Goal: Communication & Community: Answer question/provide support

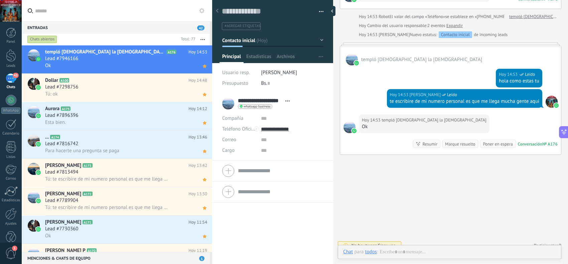
scroll to position [178, 0]
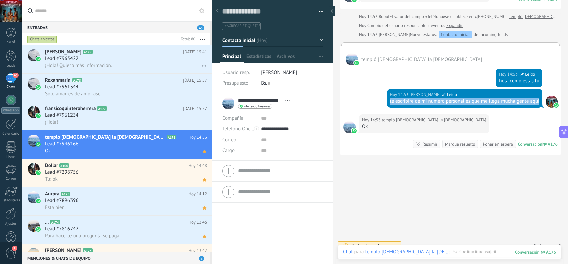
drag, startPoint x: 406, startPoint y: 109, endPoint x: 388, endPoint y: 101, distance: 19.7
click at [390, 101] on div "te escribire de mi numero personal es que me llega mucha gente aqui" at bounding box center [465, 101] width 150 height 7
copy div "te escribire de mi numero personal es que me llega mucha gente aqui"
click at [155, 124] on div "¡Hola!" at bounding box center [126, 122] width 162 height 7
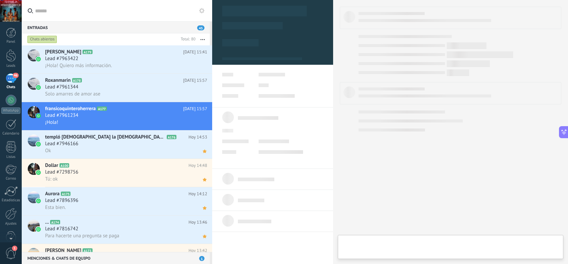
type textarea "**********"
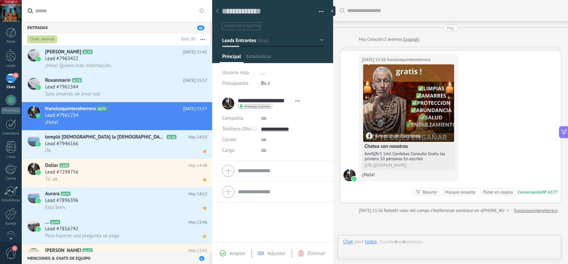
scroll to position [10, 0]
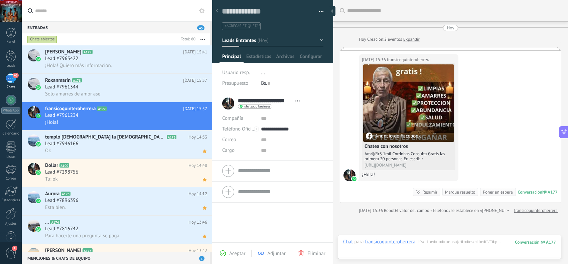
click at [430, 238] on div "Chat Correo Nota Tarea Chat para fransicoquinteroherrera : 177 Enviar Cancelar …" at bounding box center [450, 247] width 224 height 24
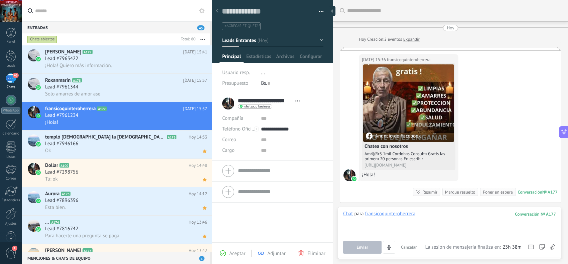
click at [439, 218] on div at bounding box center [449, 223] width 213 height 25
click at [359, 254] on div "**********" at bounding box center [450, 233] width 224 height 52
click at [362, 246] on span "Enviar" at bounding box center [363, 247] width 12 height 5
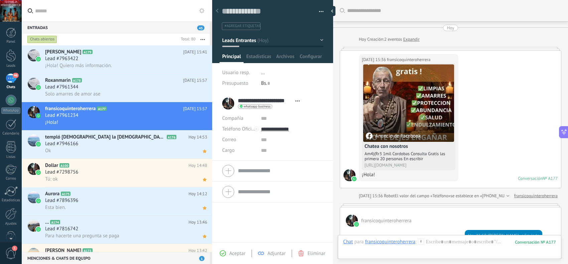
scroll to position [48, 0]
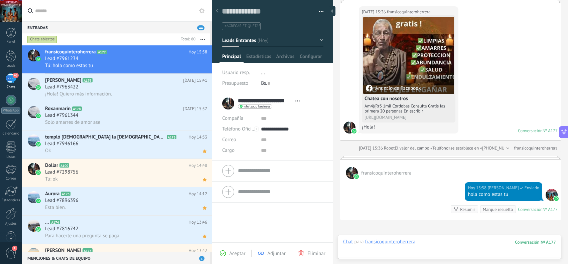
click at [430, 242] on div at bounding box center [449, 249] width 213 height 20
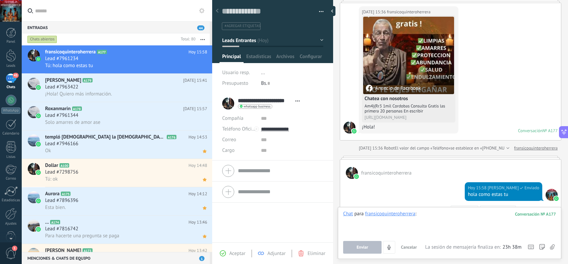
paste div
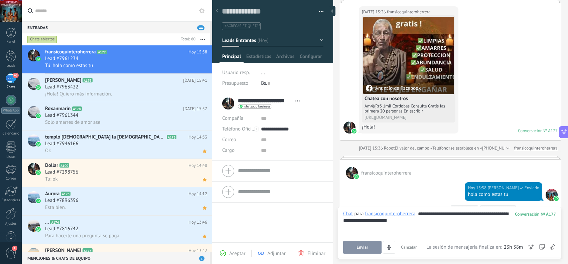
click at [363, 243] on button "Enviar" at bounding box center [362, 247] width 38 height 13
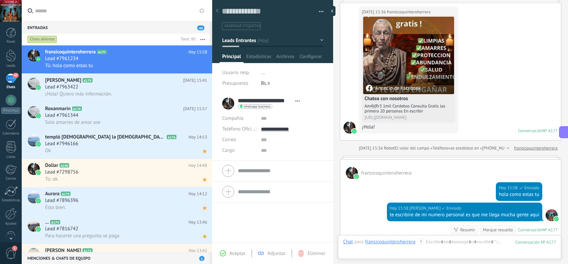
scroll to position [149, 0]
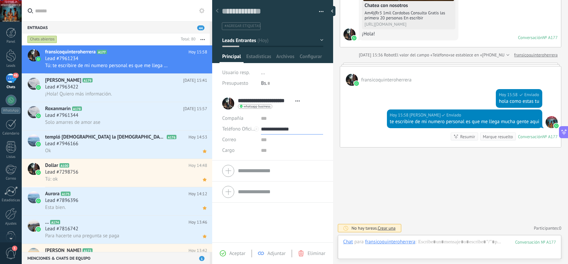
click at [287, 125] on input "**********" at bounding box center [292, 129] width 62 height 11
type input "**********"
click at [281, 162] on div "Copiar" at bounding box center [291, 163] width 61 height 11
click at [203, 65] on use at bounding box center [205, 65] width 4 height 3
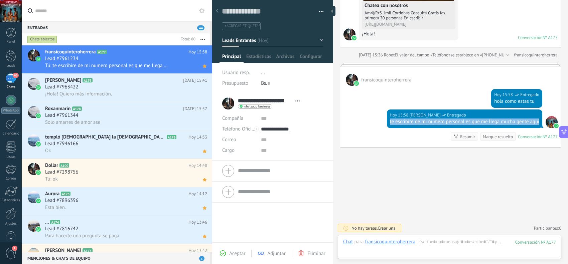
drag, startPoint x: 408, startPoint y: 121, endPoint x: 386, endPoint y: 113, distance: 23.3
click at [387, 113] on div "[DATE] 15:58 [PERSON_NAME] Entregado te escribire de mi numero personal es que …" at bounding box center [465, 119] width 156 height 19
copy div "te escribire de mi numero personal es que me llega mucha gente aqui"
click at [163, 99] on div "[PERSON_NAME] A179 [DATE] 15:41 Lead #7963422 ¡Hola! Quiero más información." at bounding box center [128, 88] width 167 height 28
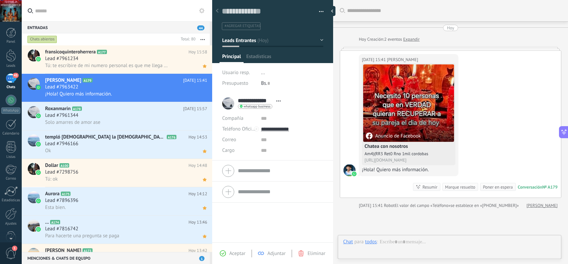
scroll to position [10, 0]
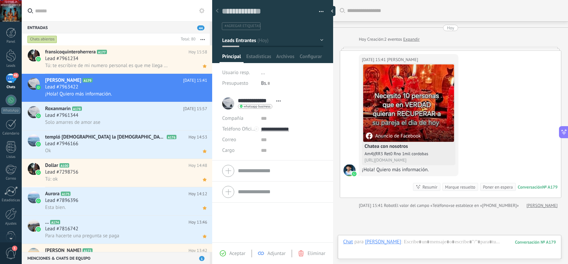
click at [232, 250] on div "Aceptar Adjuntar Eliminar" at bounding box center [273, 254] width 118 height 8
click at [234, 251] on span "Aceptar" at bounding box center [237, 254] width 16 height 6
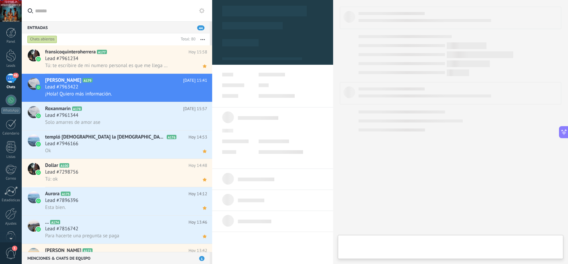
type textarea "**********"
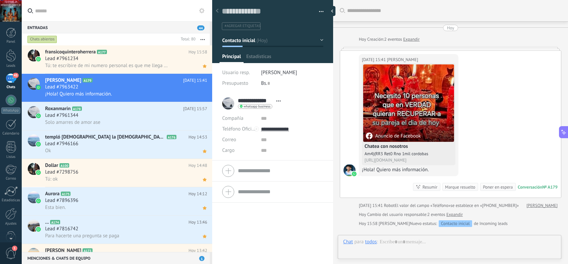
scroll to position [10, 0]
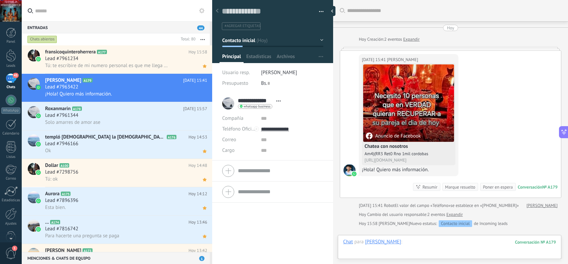
click at [420, 243] on div at bounding box center [449, 249] width 213 height 20
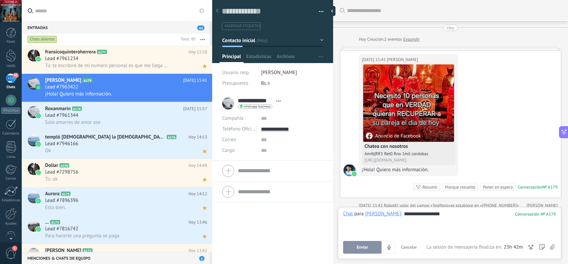
click at [372, 244] on button "Enviar" at bounding box center [362, 247] width 38 height 13
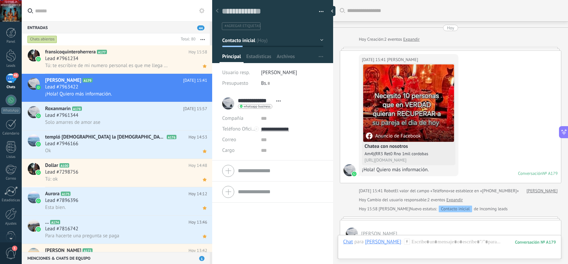
scroll to position [61, 0]
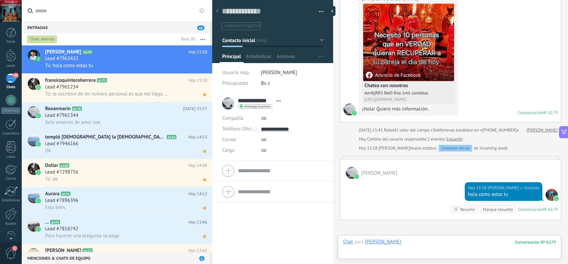
click at [425, 241] on div at bounding box center [449, 249] width 213 height 20
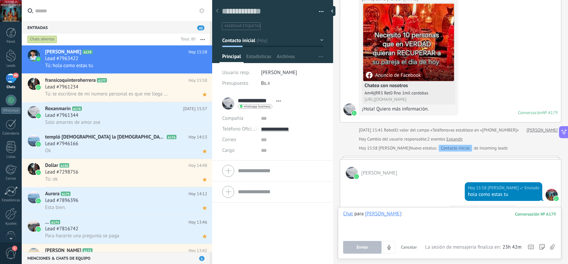
paste div
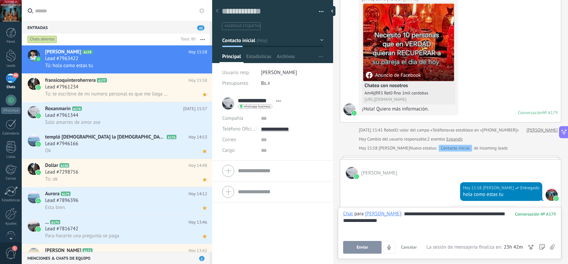
click at [366, 247] on span "Enviar" at bounding box center [363, 247] width 12 height 5
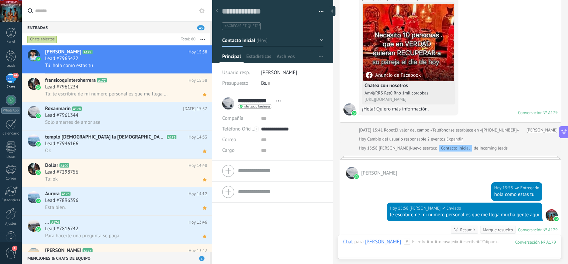
scroll to position [161, 0]
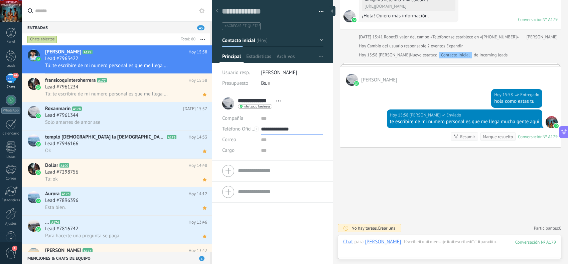
click at [290, 127] on input "**********" at bounding box center [292, 129] width 62 height 11
type input "**********"
click at [286, 162] on div "Copiar" at bounding box center [291, 163] width 61 height 11
click at [203, 66] on use at bounding box center [205, 65] width 4 height 3
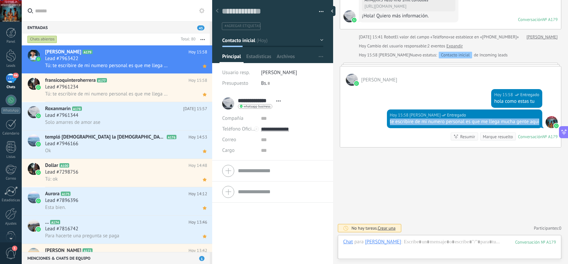
drag, startPoint x: 407, startPoint y: 121, endPoint x: 356, endPoint y: 117, distance: 50.9
click at [387, 117] on div "[DATE] 15:58 [PERSON_NAME] Entregado te escribire de mi numero personal es que …" at bounding box center [465, 119] width 156 height 19
copy div "te escribire de mi numero personal es que me llega mucha gente aqui"
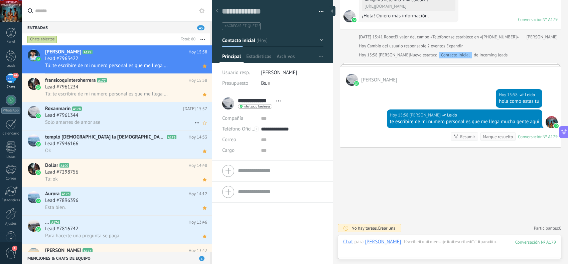
click at [138, 113] on div "Lead #7961344" at bounding box center [126, 115] width 162 height 7
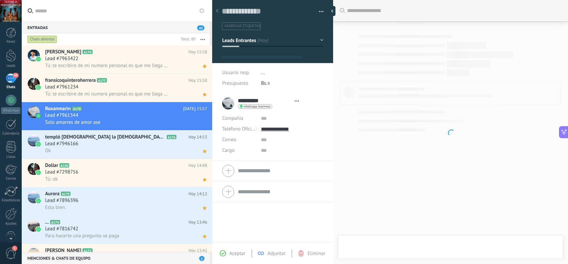
scroll to position [10, 0]
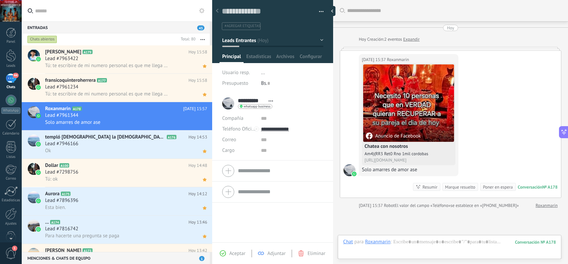
click at [226, 251] on div "Aceptar" at bounding box center [232, 254] width 25 height 6
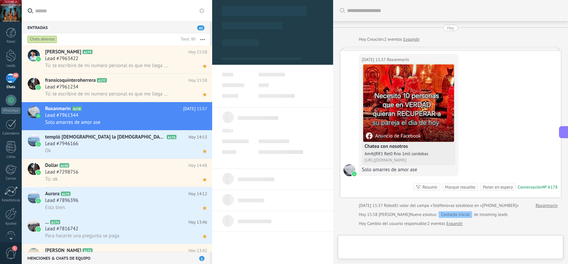
type textarea "**********"
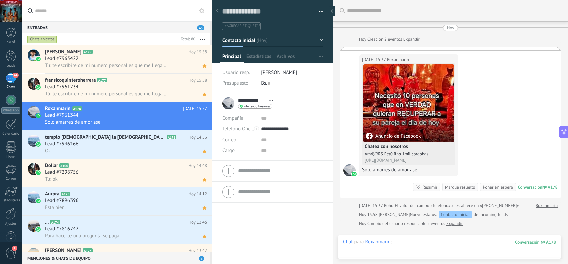
click at [415, 241] on div at bounding box center [449, 249] width 213 height 20
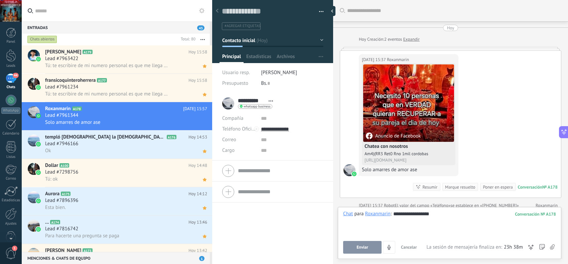
click at [355, 247] on button "Enviar" at bounding box center [362, 247] width 38 height 13
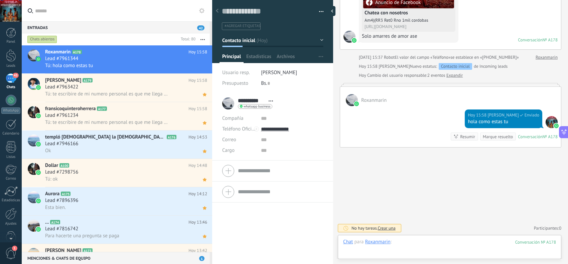
click at [426, 241] on div at bounding box center [449, 249] width 213 height 20
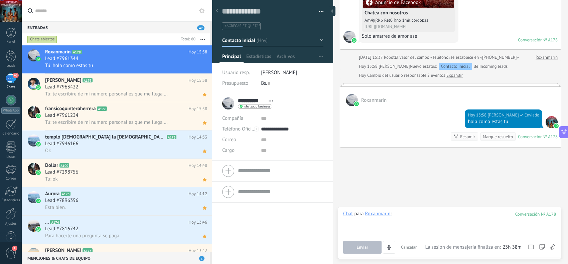
paste div
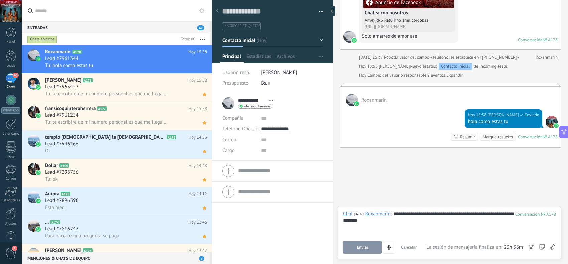
click at [372, 251] on button "Enviar" at bounding box center [362, 247] width 38 height 13
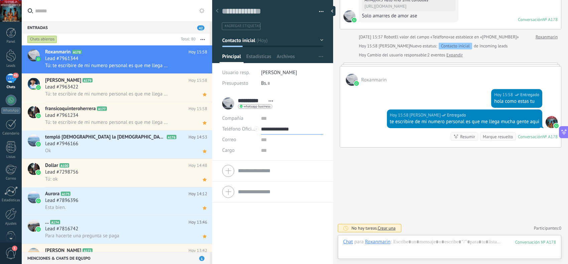
click at [295, 129] on input "**********" at bounding box center [292, 129] width 62 height 11
type input "**********"
click at [289, 164] on div "Copiar" at bounding box center [291, 163] width 61 height 11
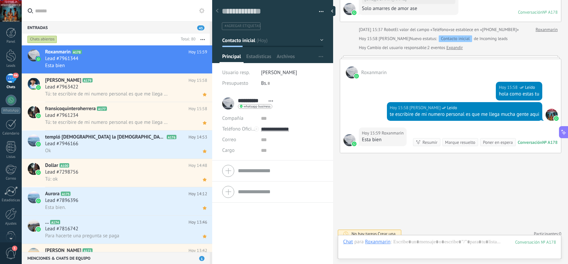
scroll to position [174, 0]
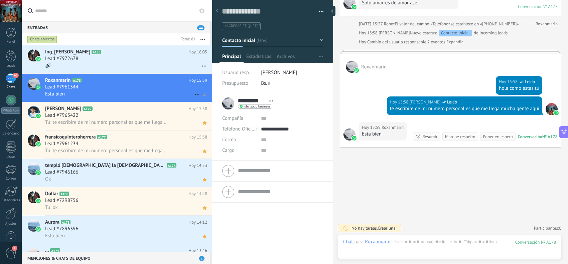
drag, startPoint x: 161, startPoint y: 87, endPoint x: 164, endPoint y: 89, distance: 3.6
click at [161, 87] on div "Lead #7961344" at bounding box center [126, 87] width 162 height 7
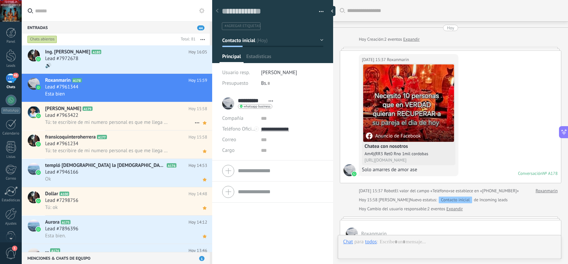
scroll to position [174, 0]
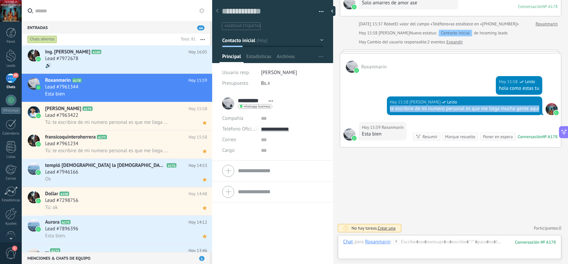
drag, startPoint x: 404, startPoint y: 108, endPoint x: 387, endPoint y: 104, distance: 18.0
click at [387, 104] on div "[DATE] 15:58 [PERSON_NAME] Leído te escribire de mi numero personal es que me l…" at bounding box center [465, 106] width 156 height 19
copy div "te escribire de mi numero personal es que me llega mucha gente aqui"
click at [133, 67] on div "🔊" at bounding box center [126, 65] width 162 height 7
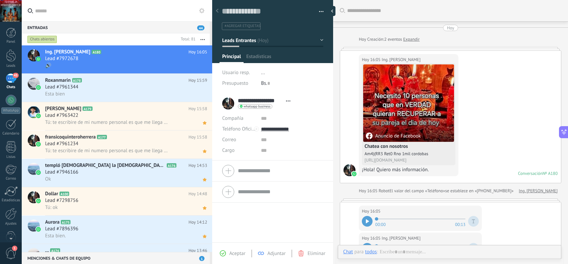
scroll to position [125, 0]
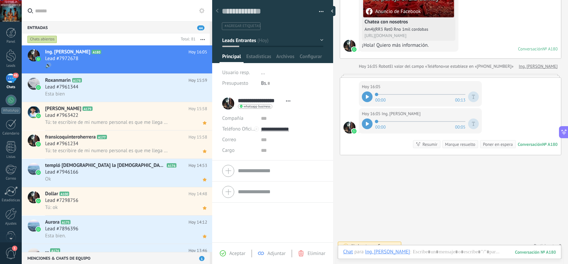
click at [367, 99] on div at bounding box center [367, 97] width 11 height 11
drag, startPoint x: 235, startPoint y: 254, endPoint x: 240, endPoint y: 253, distance: 5.5
click at [236, 254] on span "Aceptar" at bounding box center [237, 254] width 16 height 6
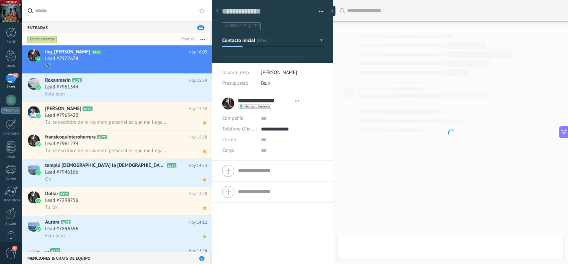
type textarea "**********"
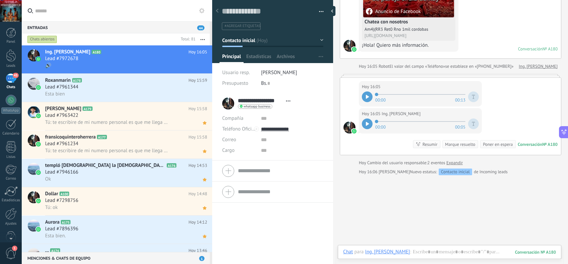
click at [370, 96] on div at bounding box center [367, 97] width 11 height 11
click at [443, 251] on div at bounding box center [449, 259] width 213 height 20
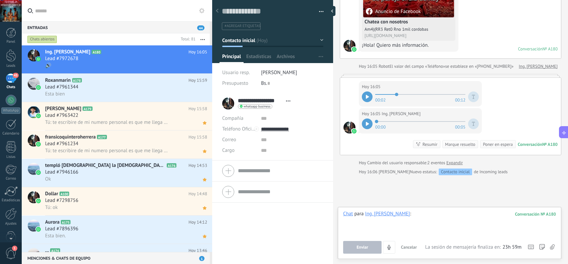
paste div
click at [368, 245] on span "Enviar" at bounding box center [363, 247] width 12 height 5
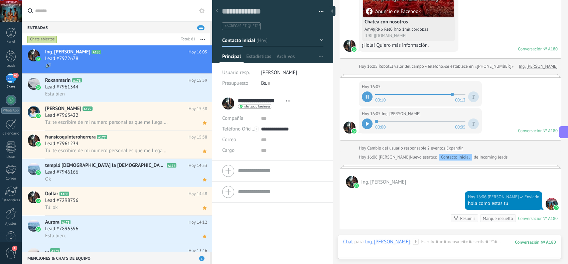
scroll to position [134, 0]
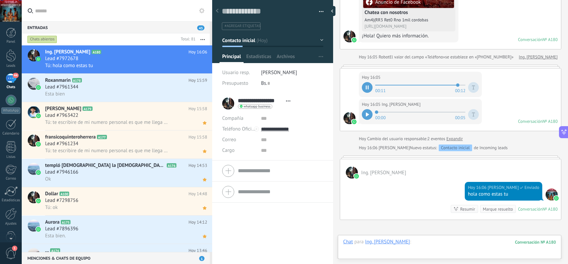
click at [425, 240] on div at bounding box center [449, 249] width 213 height 20
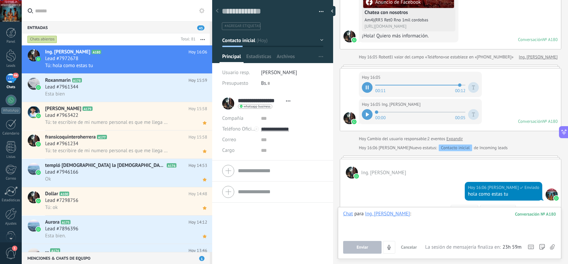
paste div
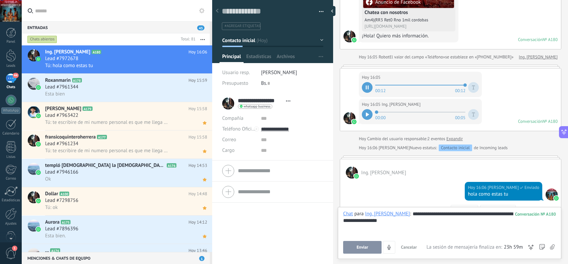
click at [376, 247] on button "Enviar" at bounding box center [362, 247] width 38 height 13
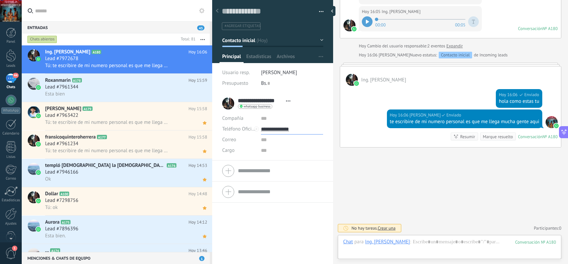
click at [284, 132] on input "**********" at bounding box center [292, 129] width 62 height 11
type input "**********"
click at [285, 160] on div "Copiar" at bounding box center [291, 163] width 61 height 11
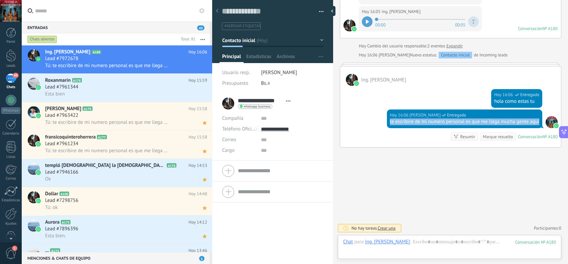
drag, startPoint x: 407, startPoint y: 128, endPoint x: 385, endPoint y: 116, distance: 24.7
click at [385, 116] on div "[DATE] 16:06 [PERSON_NAME] Entregado te escribire de mi numero personal es que …" at bounding box center [450, 129] width 221 height 38
copy div "te escribire de mi numero personal es que me llega mucha gente aqui"
click at [151, 94] on div "Esta bien" at bounding box center [126, 94] width 162 height 7
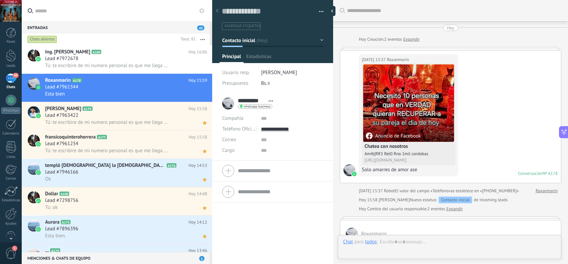
scroll to position [174, 0]
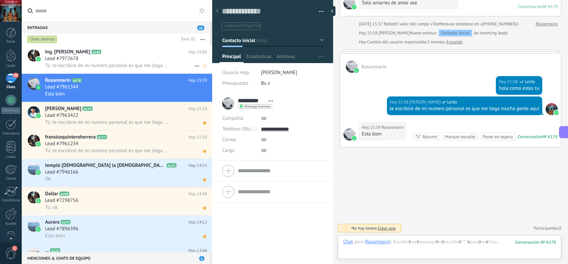
click at [139, 59] on div "Lead #7972678" at bounding box center [126, 58] width 162 height 7
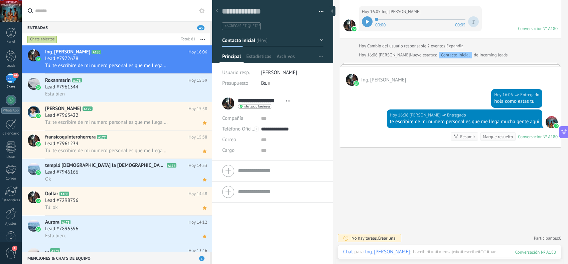
scroll to position [240, 0]
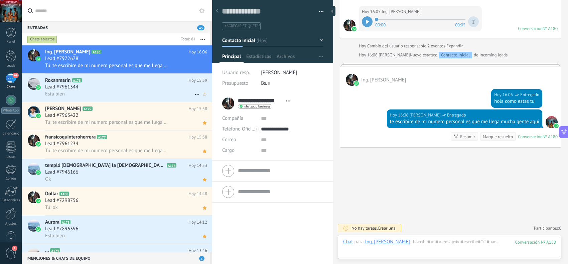
click at [140, 85] on div "Lead #7961344" at bounding box center [126, 87] width 162 height 7
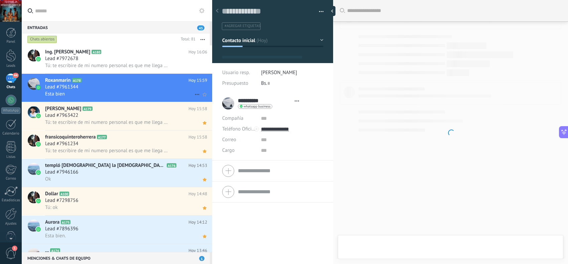
scroll to position [10, 0]
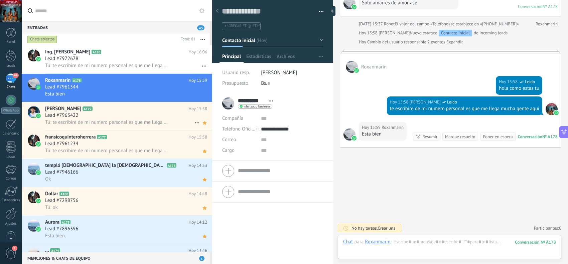
click at [123, 114] on div "Lead #7963422" at bounding box center [126, 115] width 162 height 7
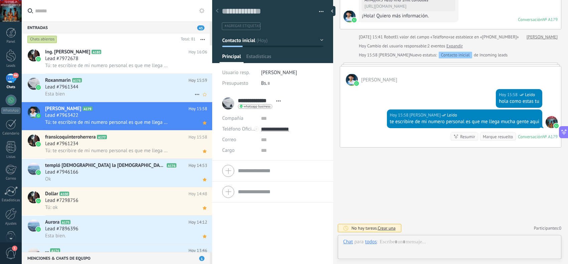
scroll to position [10, 0]
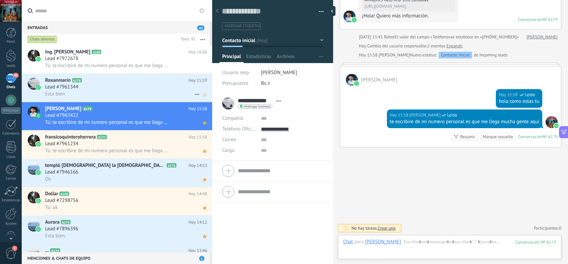
click at [130, 92] on div "Esta bien" at bounding box center [126, 94] width 162 height 7
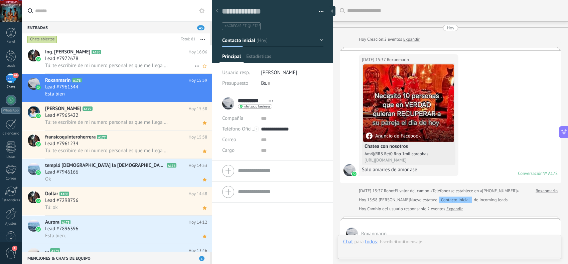
scroll to position [174, 0]
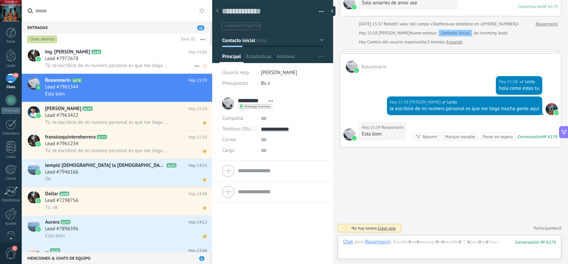
click at [131, 59] on div "Lead #7972678" at bounding box center [126, 58] width 162 height 7
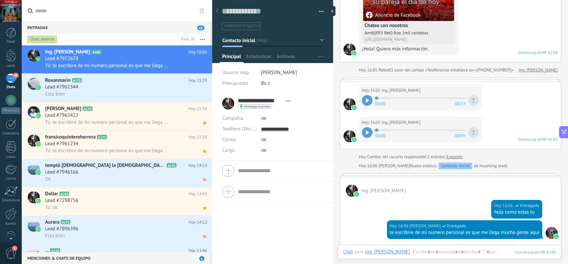
scroll to position [240, 0]
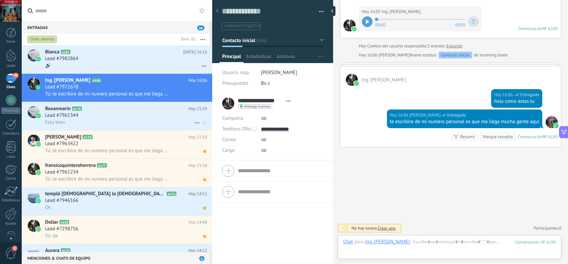
click at [163, 119] on div "Lead #7961344" at bounding box center [126, 115] width 162 height 7
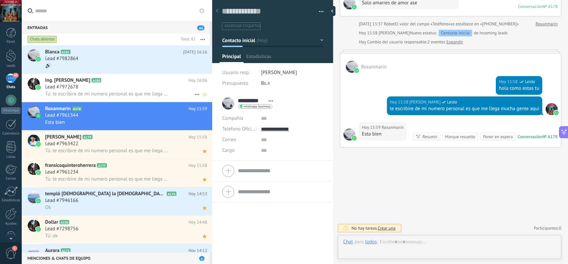
scroll to position [10, 0]
click at [147, 88] on div "Lead #7972678" at bounding box center [126, 87] width 162 height 7
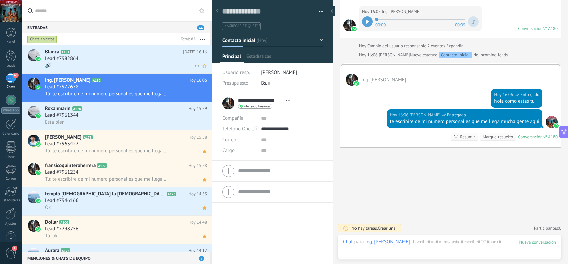
scroll to position [10, 0]
click at [147, 60] on div "Lead #7982864" at bounding box center [126, 58] width 162 height 7
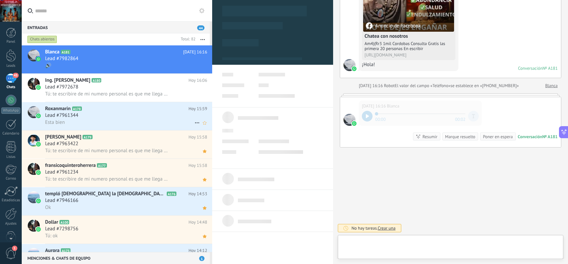
scroll to position [10, 0]
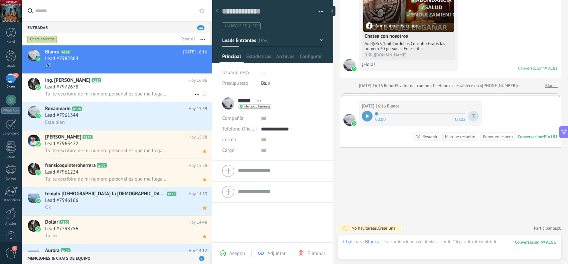
click at [131, 90] on div "Lead #7972678" at bounding box center [126, 87] width 162 height 7
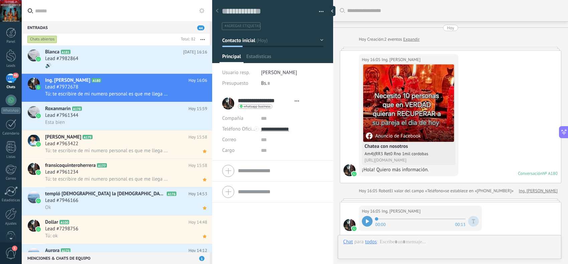
scroll to position [233, 0]
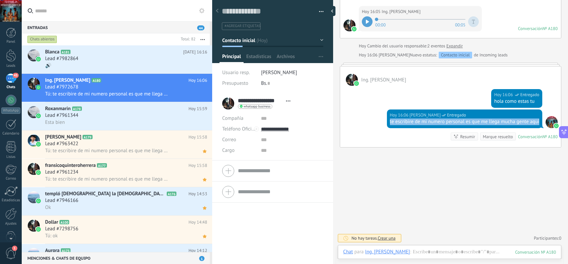
drag, startPoint x: 413, startPoint y: 134, endPoint x: 381, endPoint y: 123, distance: 33.9
click at [381, 123] on div "[DATE] 16:06 [PERSON_NAME] Entregado te escribire de mi numero personal es que …" at bounding box center [450, 129] width 221 height 38
copy div "te escribire de mi numero personal es que me llega mucha gente aqui"
click at [125, 51] on h2 "Blanca A181" at bounding box center [114, 52] width 138 height 7
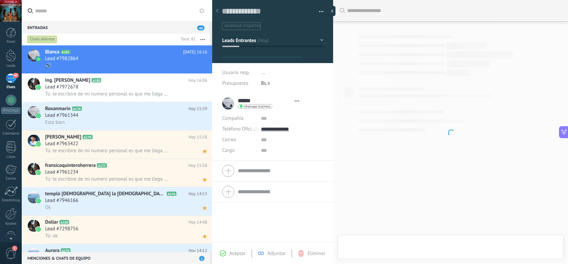
scroll to position [10, 0]
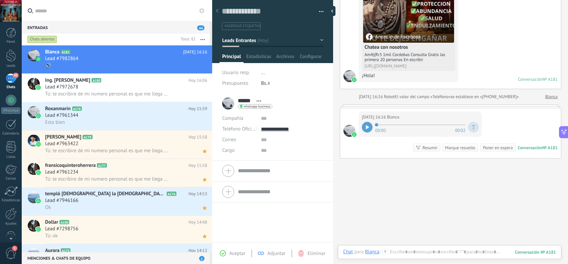
click at [230, 250] on div "Aceptar Adjuntar Eliminar" at bounding box center [273, 254] width 118 height 8
click at [232, 254] on span "Aceptar" at bounding box center [237, 254] width 16 height 6
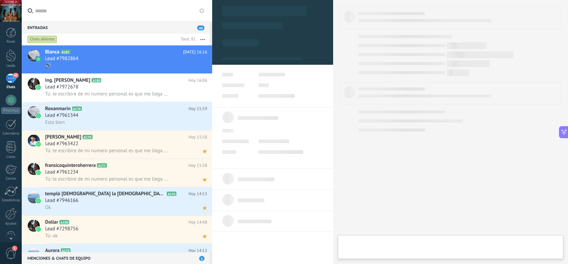
type textarea "**********"
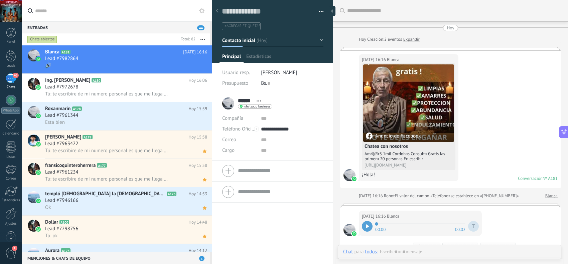
scroll to position [99, 0]
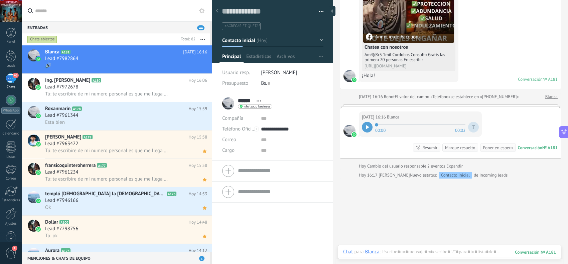
click at [370, 127] on div at bounding box center [367, 127] width 11 height 11
click at [415, 253] on div at bounding box center [449, 259] width 213 height 20
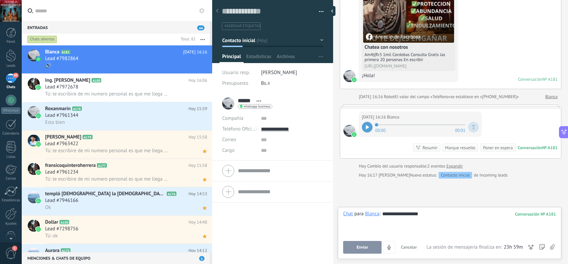
click at [357, 247] on span "Enviar" at bounding box center [363, 247] width 12 height 5
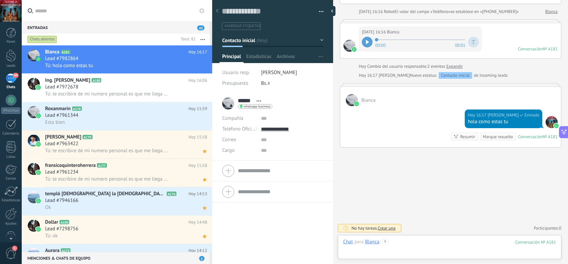
click at [423, 241] on div at bounding box center [449, 249] width 213 height 20
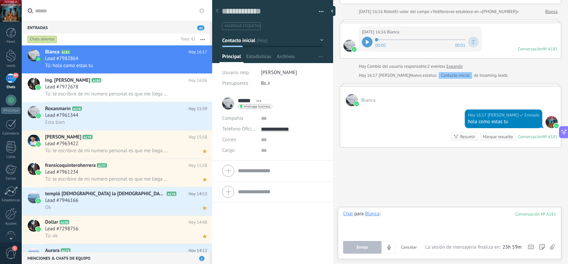
paste div
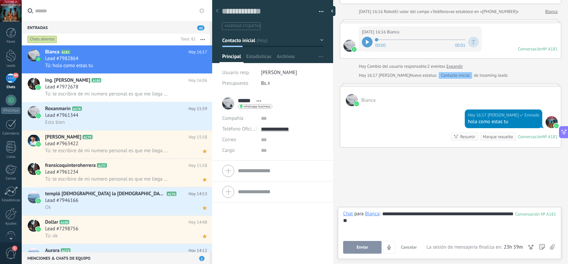
click at [367, 251] on button "Enviar" at bounding box center [362, 247] width 38 height 13
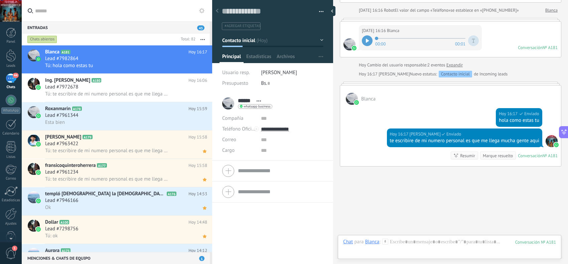
scroll to position [213, 0]
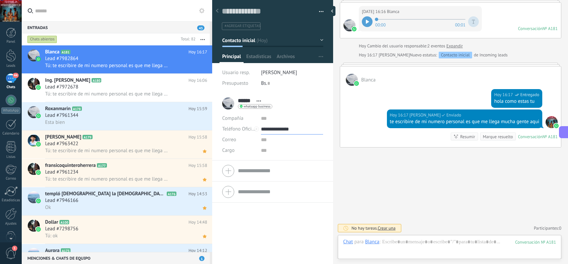
click at [274, 130] on input "**********" at bounding box center [292, 129] width 62 height 11
type input "**********"
click at [284, 163] on div "Copiar" at bounding box center [291, 163] width 61 height 11
click at [159, 89] on div "Lead #7972678" at bounding box center [126, 87] width 162 height 7
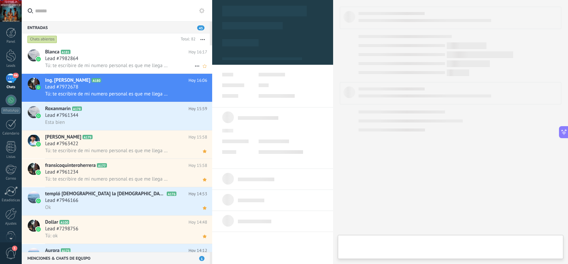
click at [149, 63] on span "Tú: te escribire de mi numero personal es que me llega mucha gente aqui" at bounding box center [107, 65] width 125 height 6
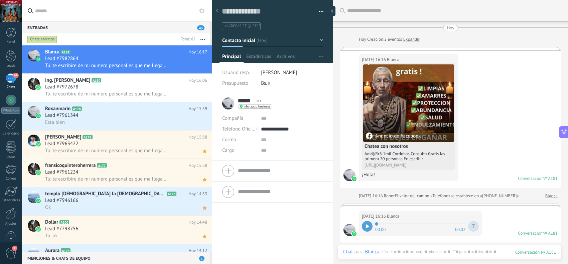
scroll to position [10, 0]
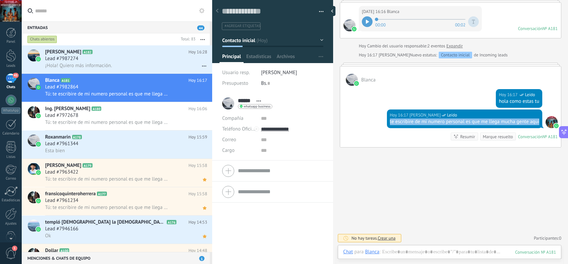
drag, startPoint x: 405, startPoint y: 126, endPoint x: 386, endPoint y: 124, distance: 18.8
click at [387, 124] on div "[DATE] 16:17 [PERSON_NAME] Leído te escribire de mi numero personal es que me l…" at bounding box center [465, 119] width 156 height 19
copy div "te escribire de mi numero personal es que me llega mucha gente aqui"
click at [131, 57] on div "Lead #7987274" at bounding box center [126, 58] width 162 height 7
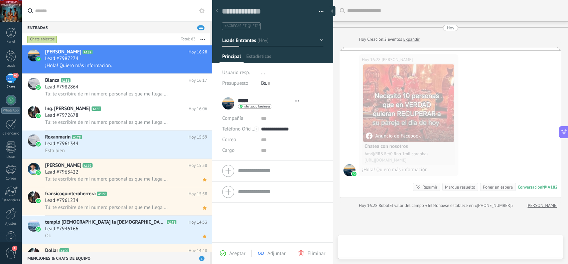
scroll to position [10, 0]
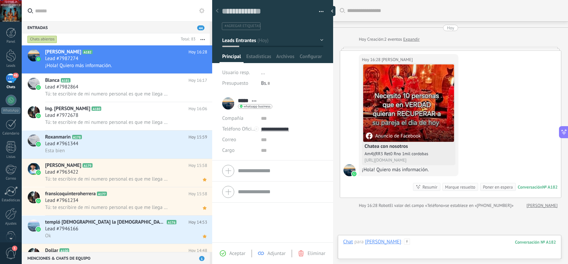
click at [428, 242] on div at bounding box center [449, 249] width 213 height 20
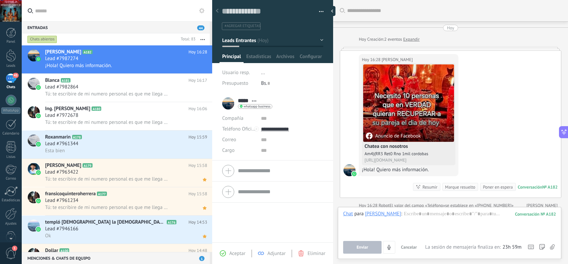
click at [237, 257] on div "Aceptar Adjuntar Eliminar" at bounding box center [273, 254] width 118 height 8
click at [237, 252] on span "Aceptar" at bounding box center [237, 254] width 16 height 6
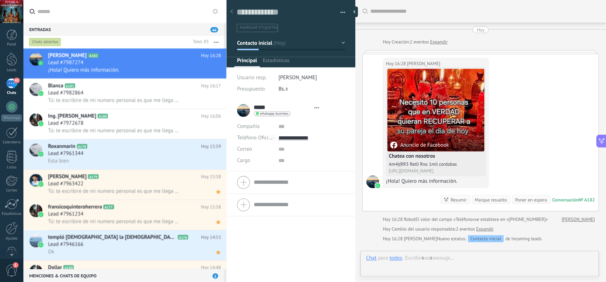
scroll to position [10, 0]
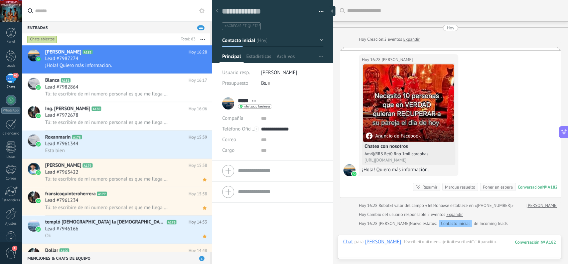
type textarea "**********"
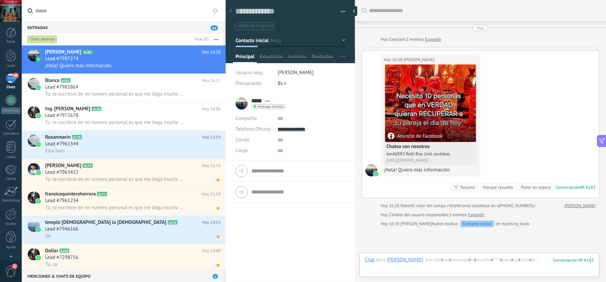
scroll to position [10, 0]
drag, startPoint x: 545, startPoint y: 1, endPoint x: 344, endPoint y: 235, distance: 308.3
click at [344, 235] on div "***** [PERSON_NAME] ***** [PERSON_NAME] Abrir detalle Copie el nombre" at bounding box center [290, 187] width 129 height 189
click at [423, 258] on div at bounding box center [479, 267] width 229 height 20
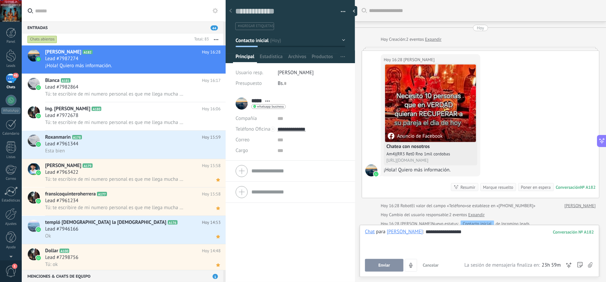
click at [395, 262] on button "Enviar" at bounding box center [384, 265] width 38 height 13
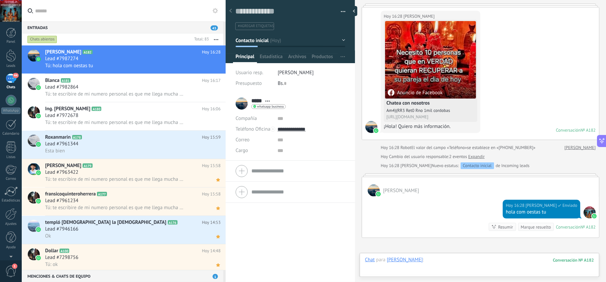
click at [475, 259] on div at bounding box center [479, 267] width 229 height 20
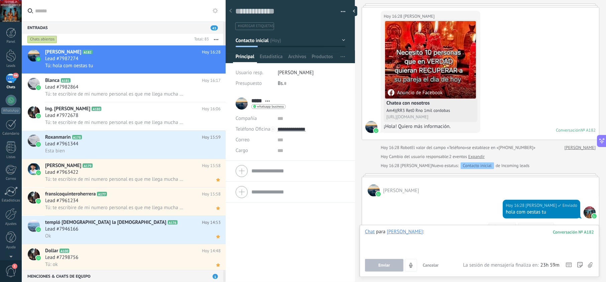
paste div
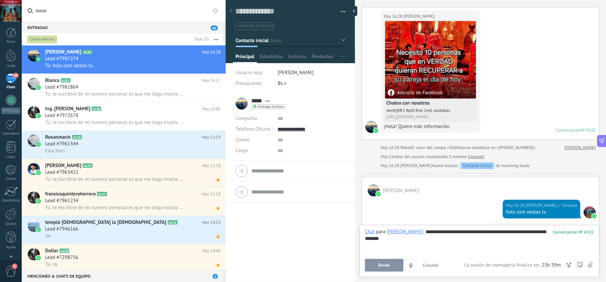
click at [396, 264] on button "Enviar" at bounding box center [384, 265] width 38 height 13
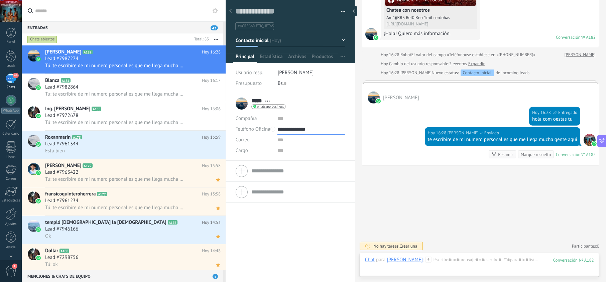
click at [297, 131] on input "**********" at bounding box center [310, 129] width 67 height 11
type input "**********"
click at [296, 162] on div "Copiar" at bounding box center [311, 163] width 66 height 11
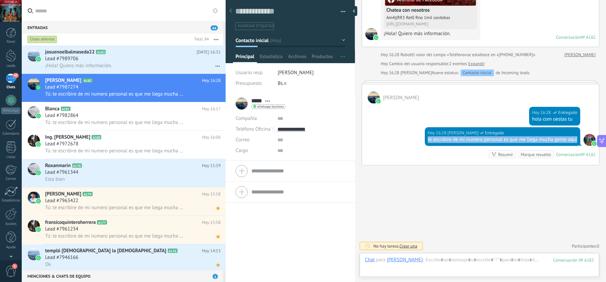
drag, startPoint x: 577, startPoint y: 139, endPoint x: 420, endPoint y: 143, distance: 156.4
click at [420, 143] on div "[DATE] 16:28 [PERSON_NAME] Entregado te escribire de mi numero personal es que …" at bounding box center [480, 146] width 237 height 38
copy div "te escribire de mi numero personal es que me llega mucha gente aqui"
click at [135, 54] on h2 "josuenoelbalmaseda22 A183" at bounding box center [120, 52] width 151 height 7
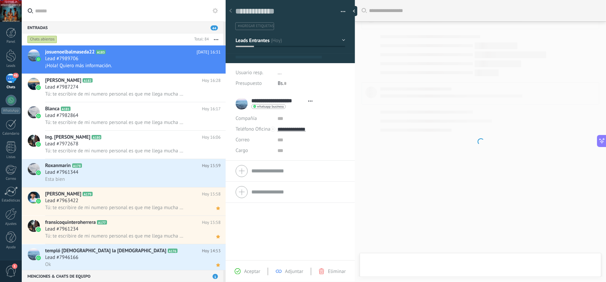
scroll to position [10, 0]
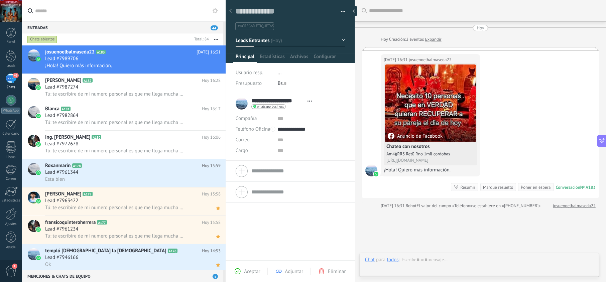
click at [247, 264] on span "Aceptar" at bounding box center [252, 271] width 16 height 6
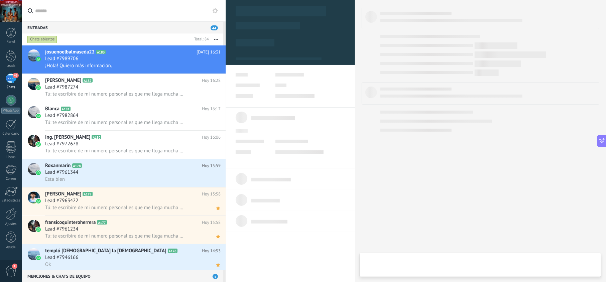
type textarea "**********"
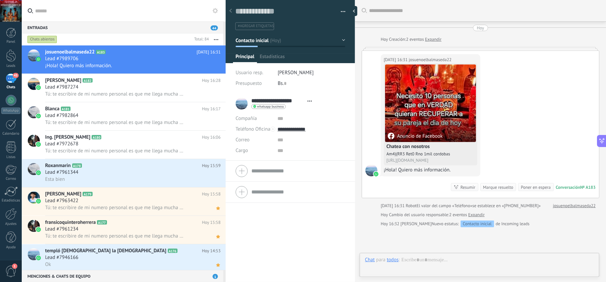
scroll to position [10, 0]
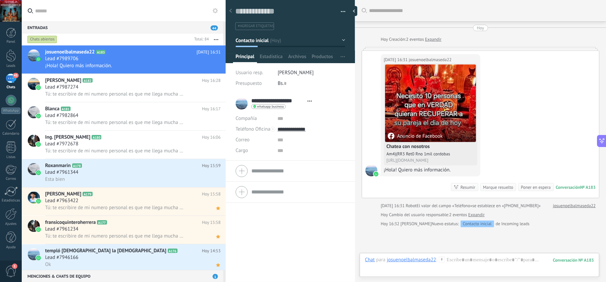
click at [443, 261] on icon at bounding box center [442, 260] width 6 height 6
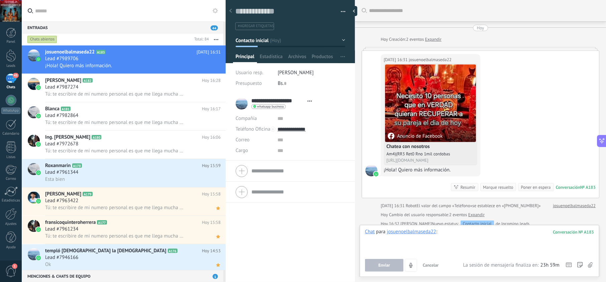
click at [467, 237] on div at bounding box center [479, 241] width 229 height 25
paste div
click at [390, 260] on button "Enviar" at bounding box center [384, 265] width 38 height 13
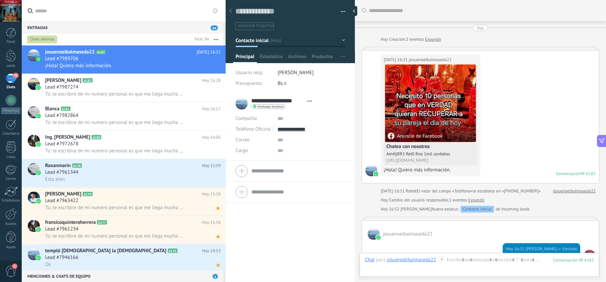
scroll to position [117, 0]
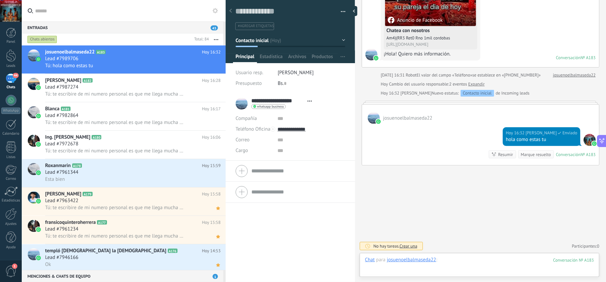
click at [479, 261] on div at bounding box center [479, 267] width 229 height 20
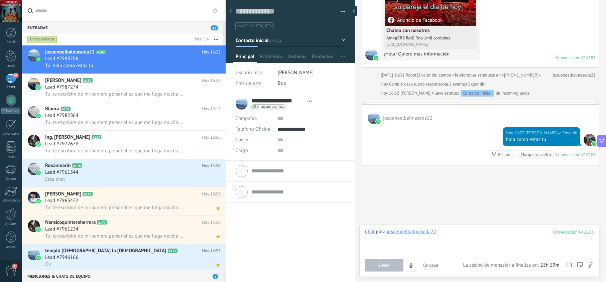
paste div
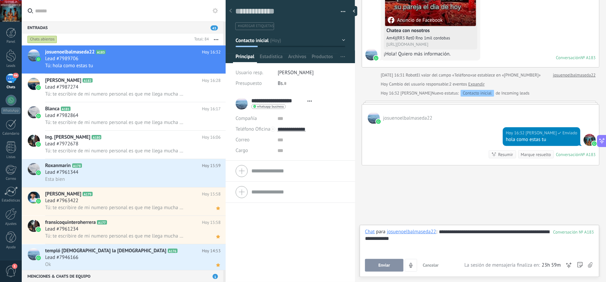
click at [400, 264] on button "Enviar" at bounding box center [384, 265] width 38 height 13
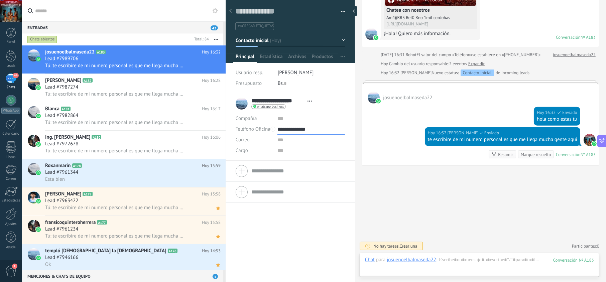
click at [313, 127] on input "**********" at bounding box center [310, 129] width 67 height 11
type input "**********"
click at [307, 163] on div "Copiar" at bounding box center [311, 163] width 66 height 11
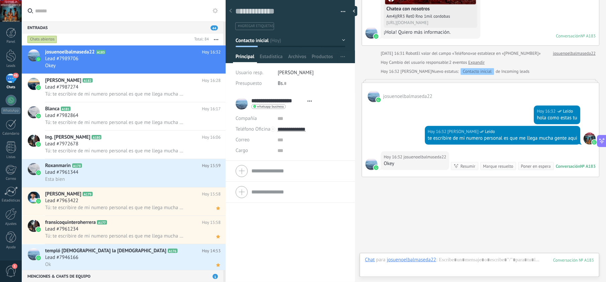
scroll to position [165, 0]
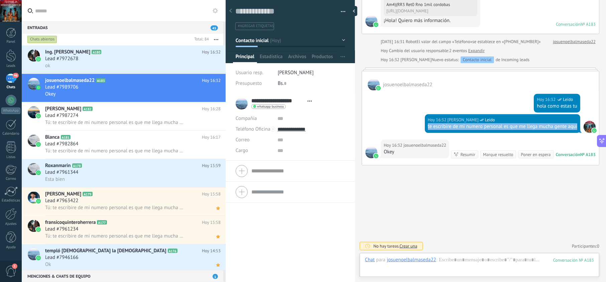
drag, startPoint x: 578, startPoint y: 110, endPoint x: 422, endPoint y: 115, distance: 156.1
click at [422, 115] on div "[DATE] 16:32 [PERSON_NAME] Leído te escribire de mi numero personal es que me l…" at bounding box center [480, 126] width 237 height 25
copy div "te escribire de mi numero personal es que me llega mucha gente aqui"
click at [134, 60] on div "Lead #7972678" at bounding box center [132, 58] width 175 height 7
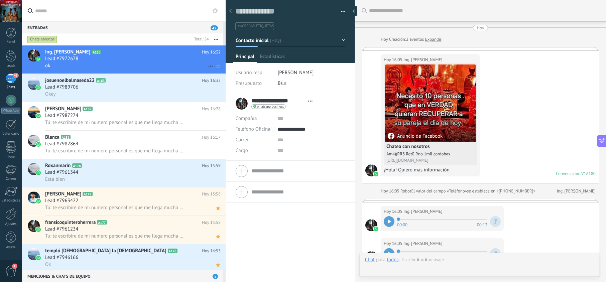
scroll to position [249, 0]
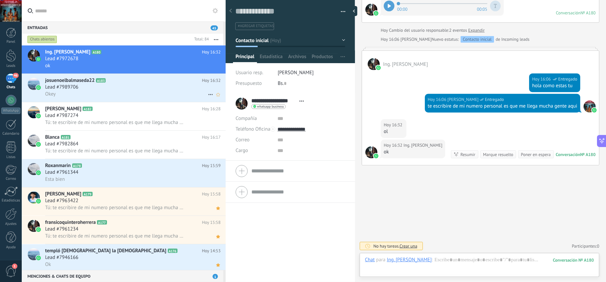
click at [126, 83] on h2 "josuenoelbalmaseda22 A183" at bounding box center [123, 80] width 157 height 7
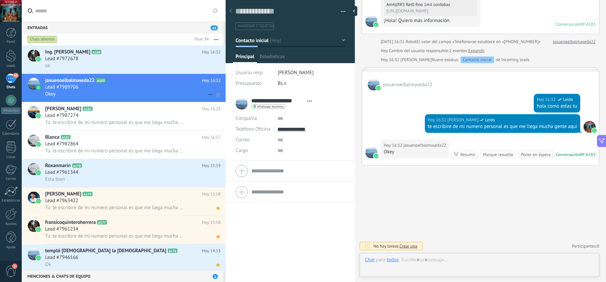
scroll to position [10, 0]
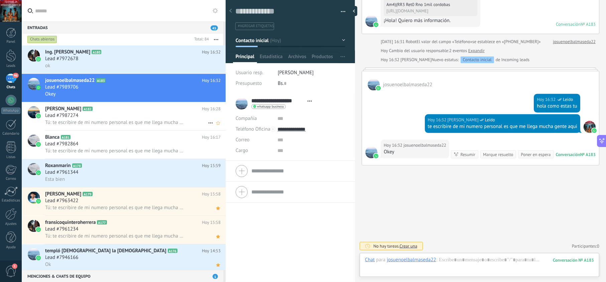
click at [127, 112] on h2 "Julio A182" at bounding box center [123, 109] width 157 height 7
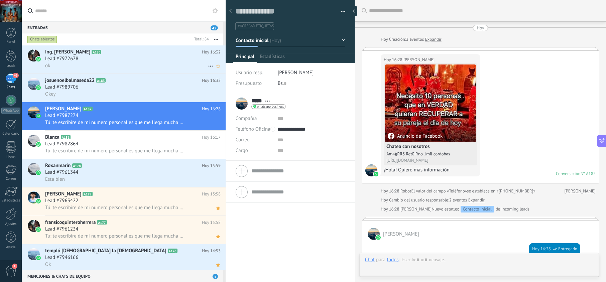
scroll to position [138, 0]
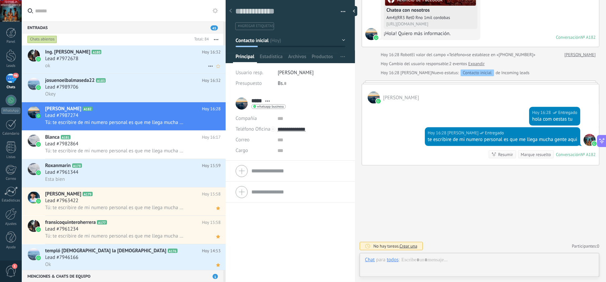
click at [136, 70] on div "Ing. [PERSON_NAME] A180 [DATE] 16:32 Lead #7972678 ok" at bounding box center [135, 59] width 180 height 28
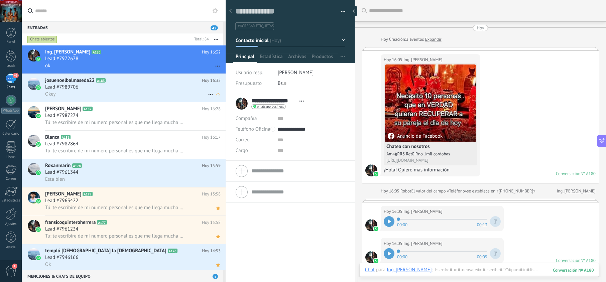
click at [136, 94] on div "Okey" at bounding box center [132, 94] width 175 height 7
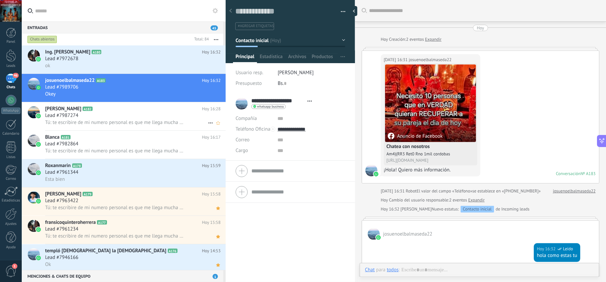
click at [136, 123] on span "Tú: te escribire de mi numero personal es que me llega mucha gente aqui" at bounding box center [114, 122] width 139 height 6
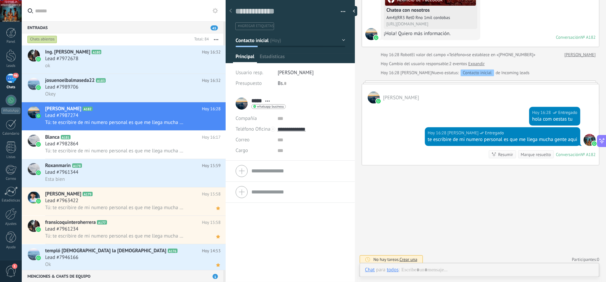
scroll to position [10, 0]
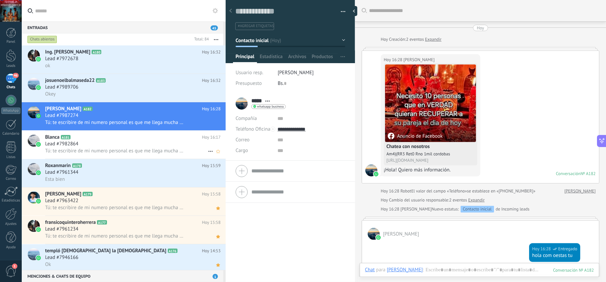
click at [115, 146] on div "Lead #7982864" at bounding box center [132, 144] width 175 height 7
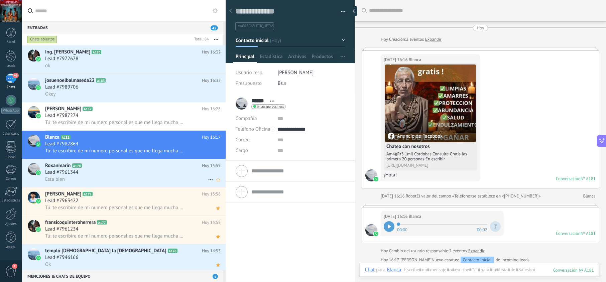
click at [151, 171] on div "Lead #7961344" at bounding box center [132, 172] width 175 height 7
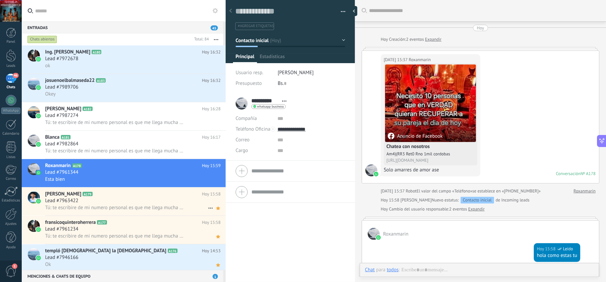
click at [125, 200] on div "Lead #7963422" at bounding box center [132, 200] width 175 height 7
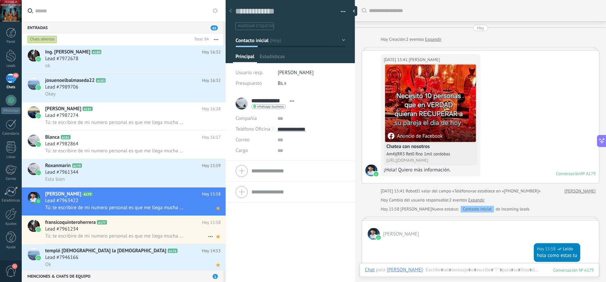
click at [136, 222] on h2 "fransicoquinteroherrera A177" at bounding box center [123, 222] width 157 height 7
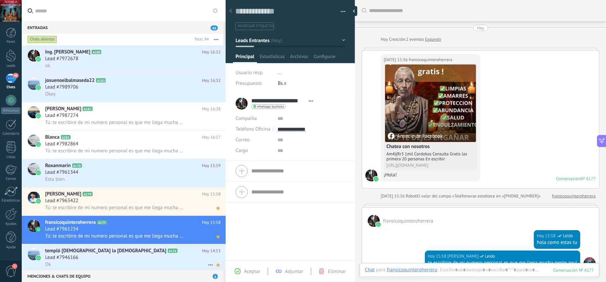
click at [149, 255] on div "Lead #7946166" at bounding box center [132, 257] width 175 height 7
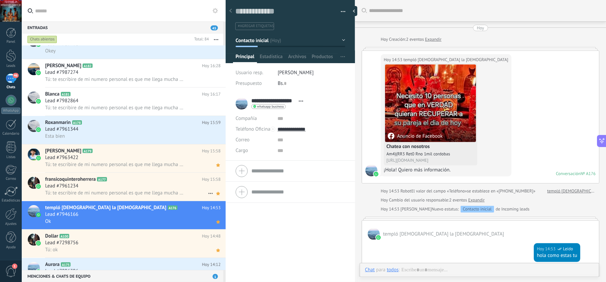
scroll to position [119, 0]
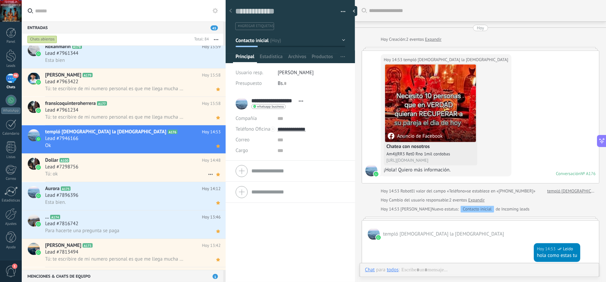
click at [179, 174] on div "Tú: ok" at bounding box center [132, 173] width 175 height 7
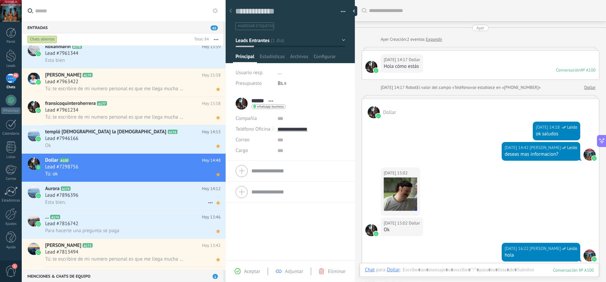
click at [90, 195] on div "Lead #7896396" at bounding box center [132, 195] width 175 height 7
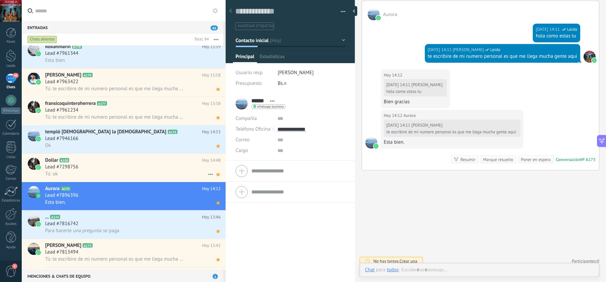
click at [127, 162] on h2 "Dollar A100" at bounding box center [123, 160] width 157 height 7
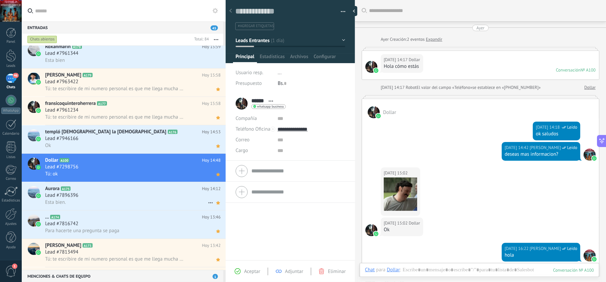
click at [139, 197] on div "Lead #7896396" at bounding box center [132, 195] width 175 height 7
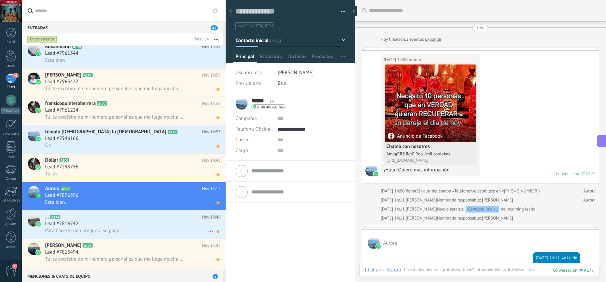
click at [138, 231] on div "Para hacerte una pregunta se paga" at bounding box center [132, 230] width 175 height 7
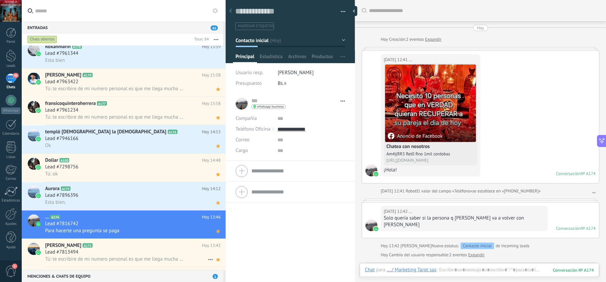
click at [102, 254] on div "Lead #7813494" at bounding box center [132, 252] width 175 height 7
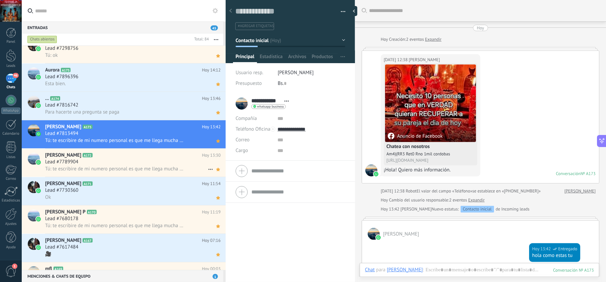
drag, startPoint x: 171, startPoint y: 173, endPoint x: 202, endPoint y: 171, distance: 30.8
click at [170, 173] on div "[PERSON_NAME] A172 [DATE] 13:30 Lead #7789904 Tú: te escribire de mi numero per…" at bounding box center [135, 163] width 180 height 28
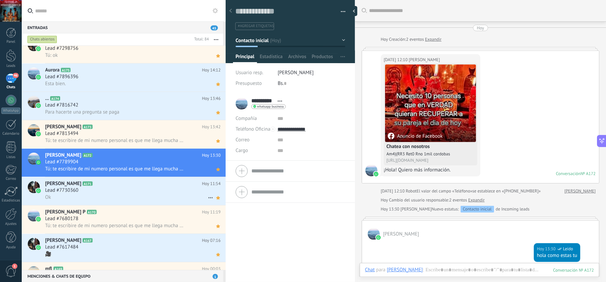
click at [146, 198] on div "Ok" at bounding box center [132, 197] width 175 height 7
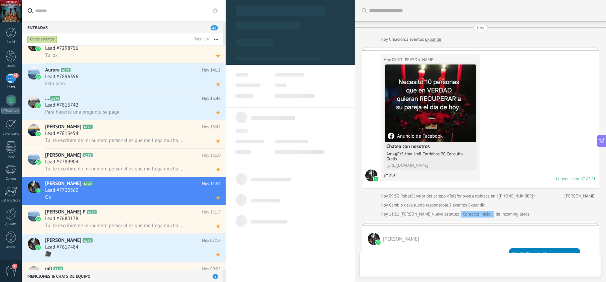
type textarea "**********"
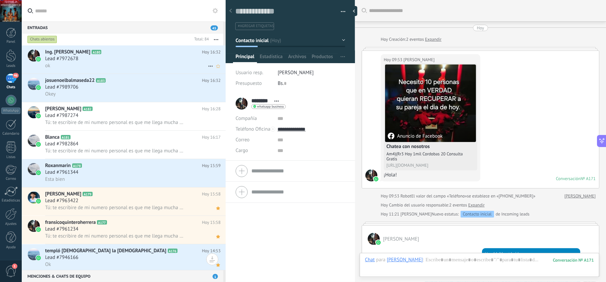
click at [182, 59] on div "Lead #7972678" at bounding box center [132, 58] width 175 height 7
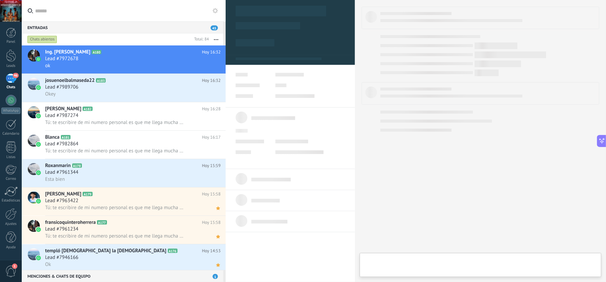
type textarea "**********"
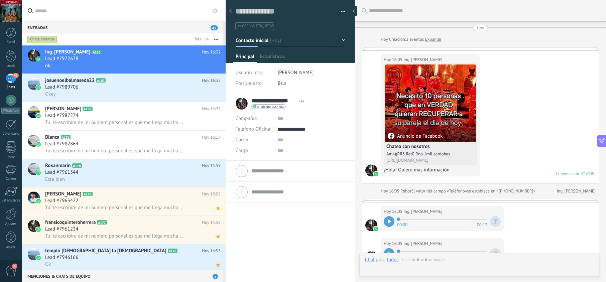
scroll to position [249, 0]
